Goal: Communication & Community: Connect with others

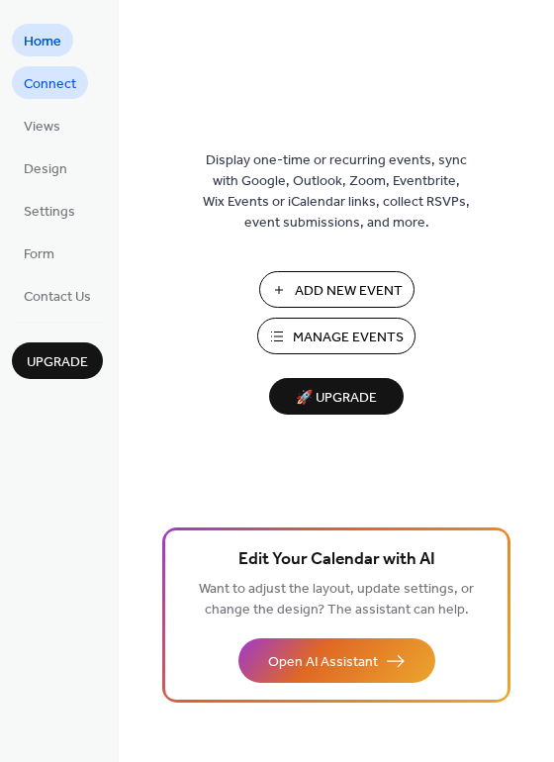
click at [58, 79] on span "Connect" at bounding box center [50, 84] width 52 height 21
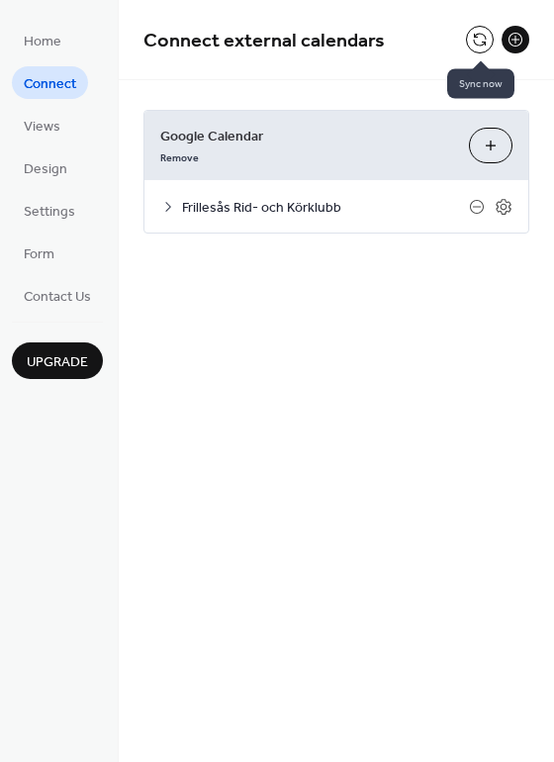
click at [482, 39] on button at bounding box center [480, 40] width 28 height 28
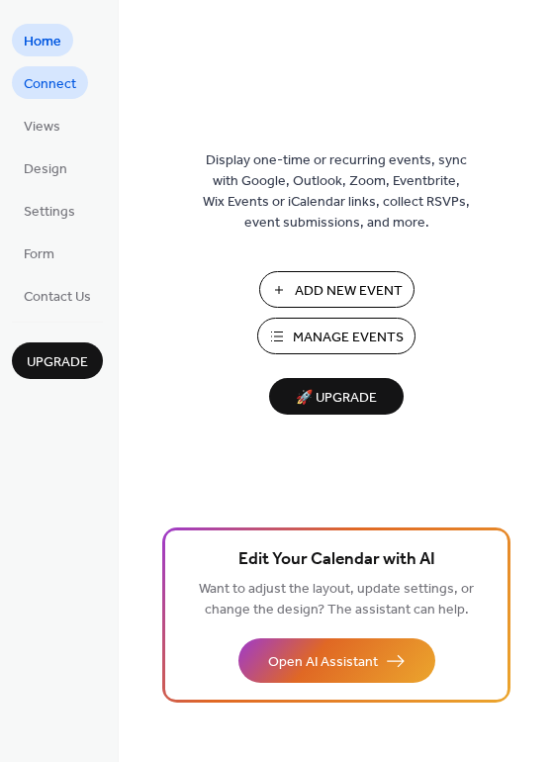
click at [40, 82] on span "Connect" at bounding box center [50, 84] width 52 height 21
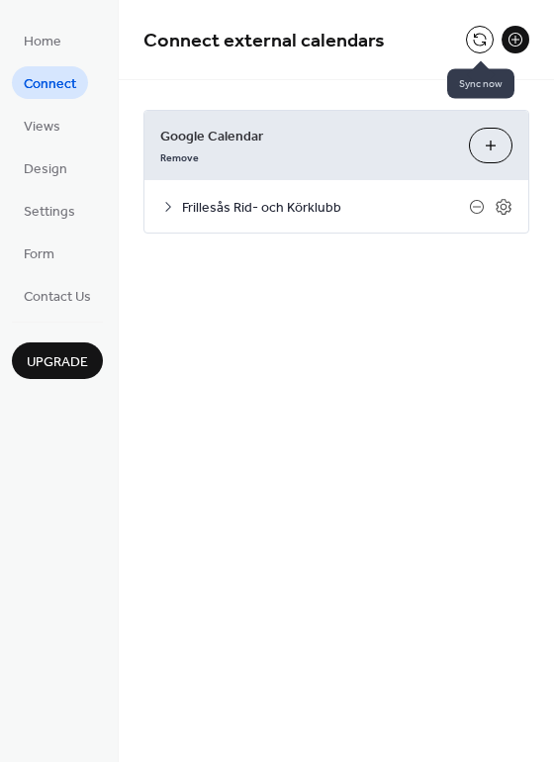
click at [471, 36] on button at bounding box center [480, 40] width 28 height 28
